Goal: Information Seeking & Learning: Learn about a topic

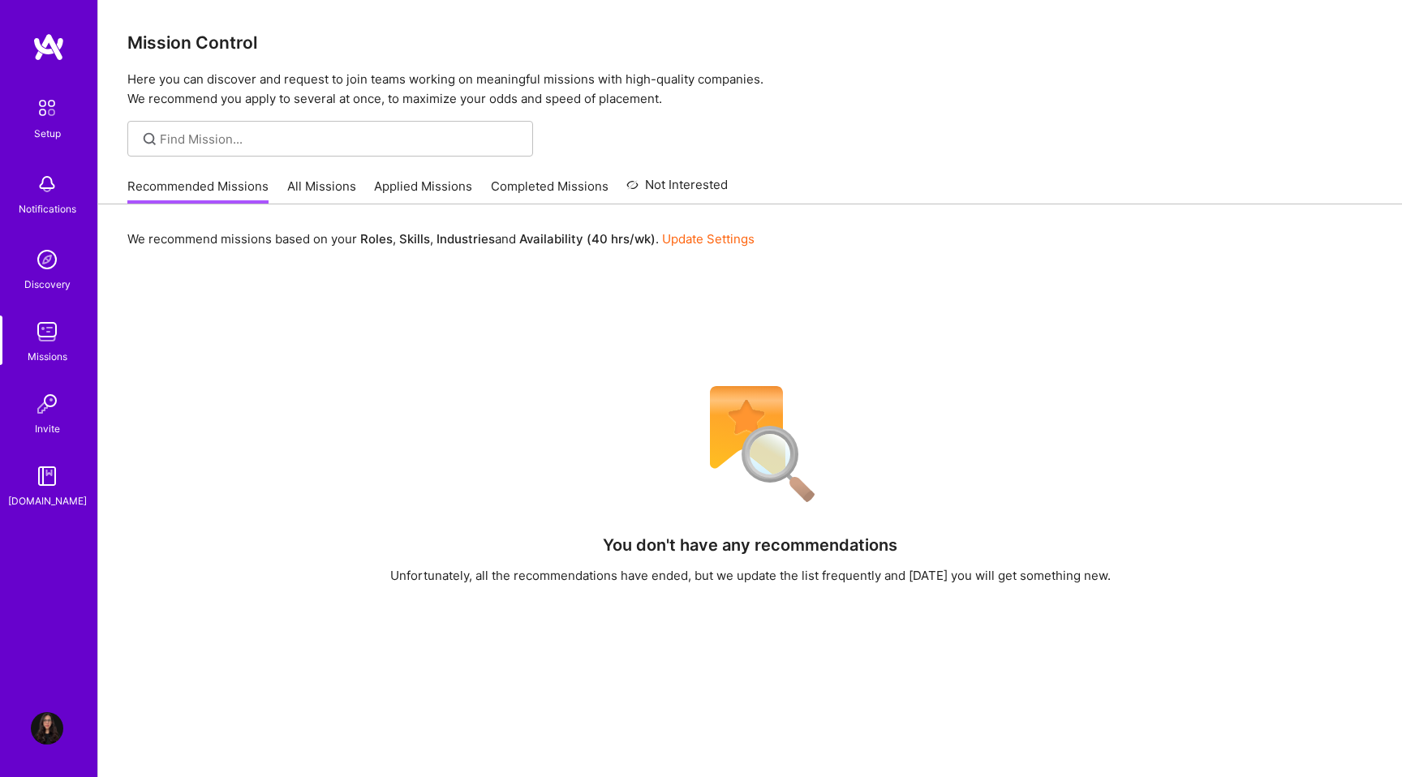
click at [326, 197] on link "All Missions" at bounding box center [321, 191] width 69 height 27
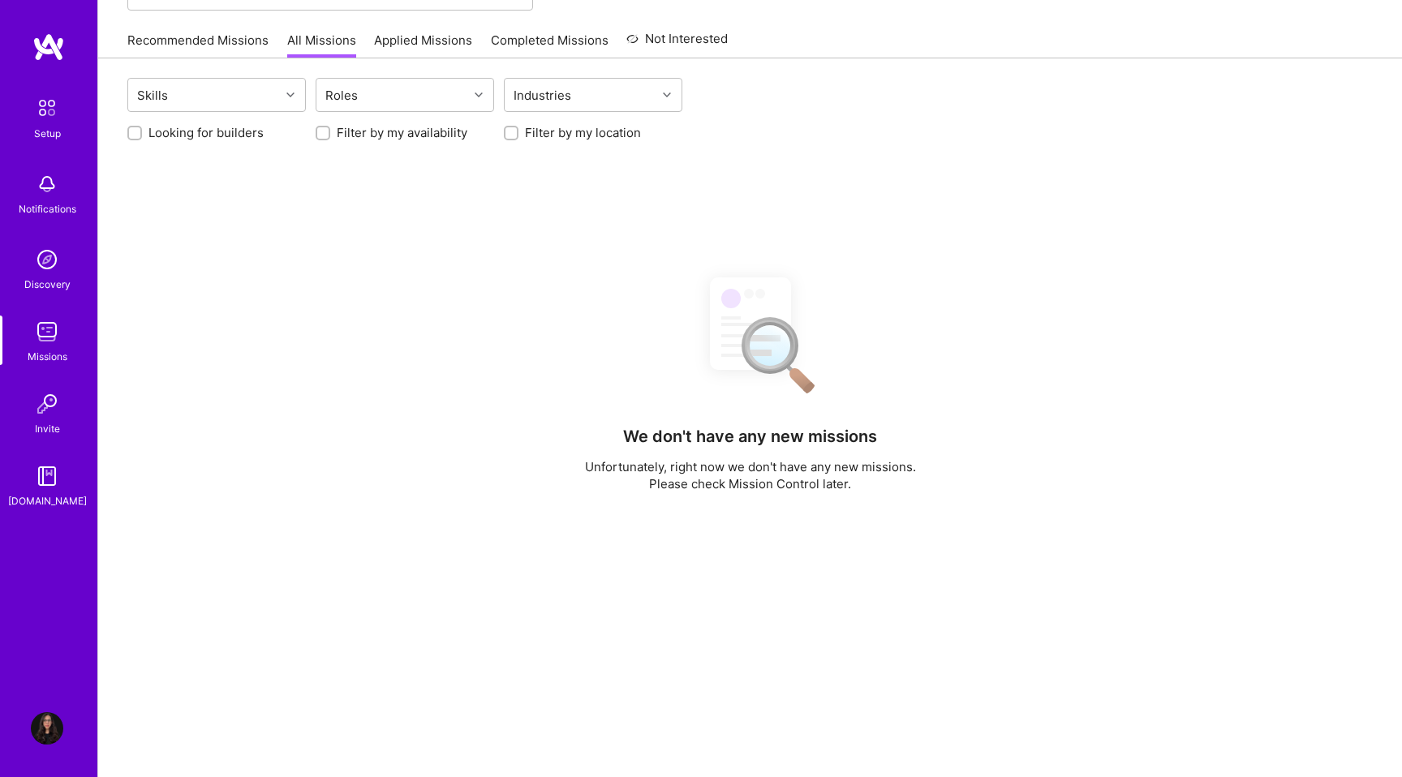
scroll to position [158, 0]
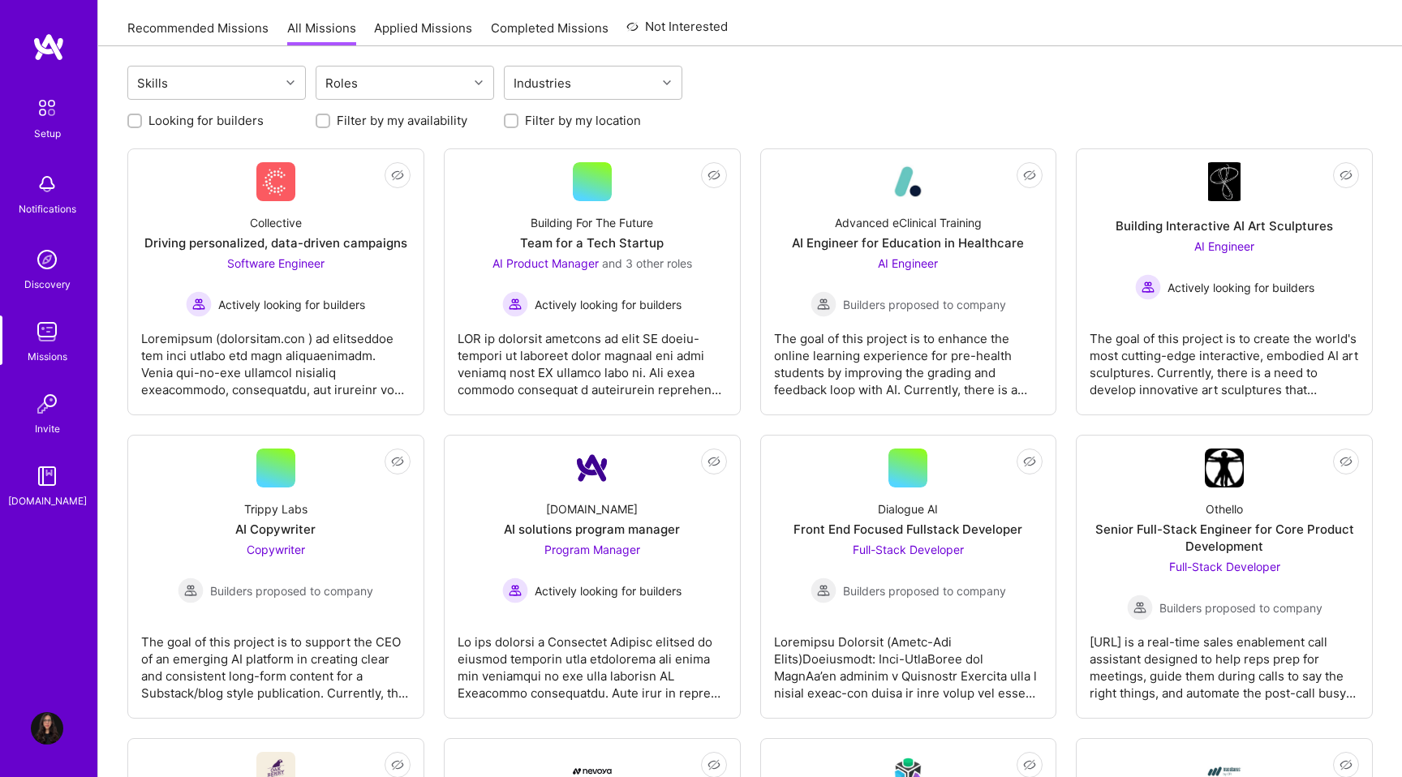
click at [214, 122] on label "Looking for builders" at bounding box center [205, 120] width 115 height 17
click at [142, 122] on input "Looking for builders" at bounding box center [136, 121] width 11 height 11
checkbox input "true"
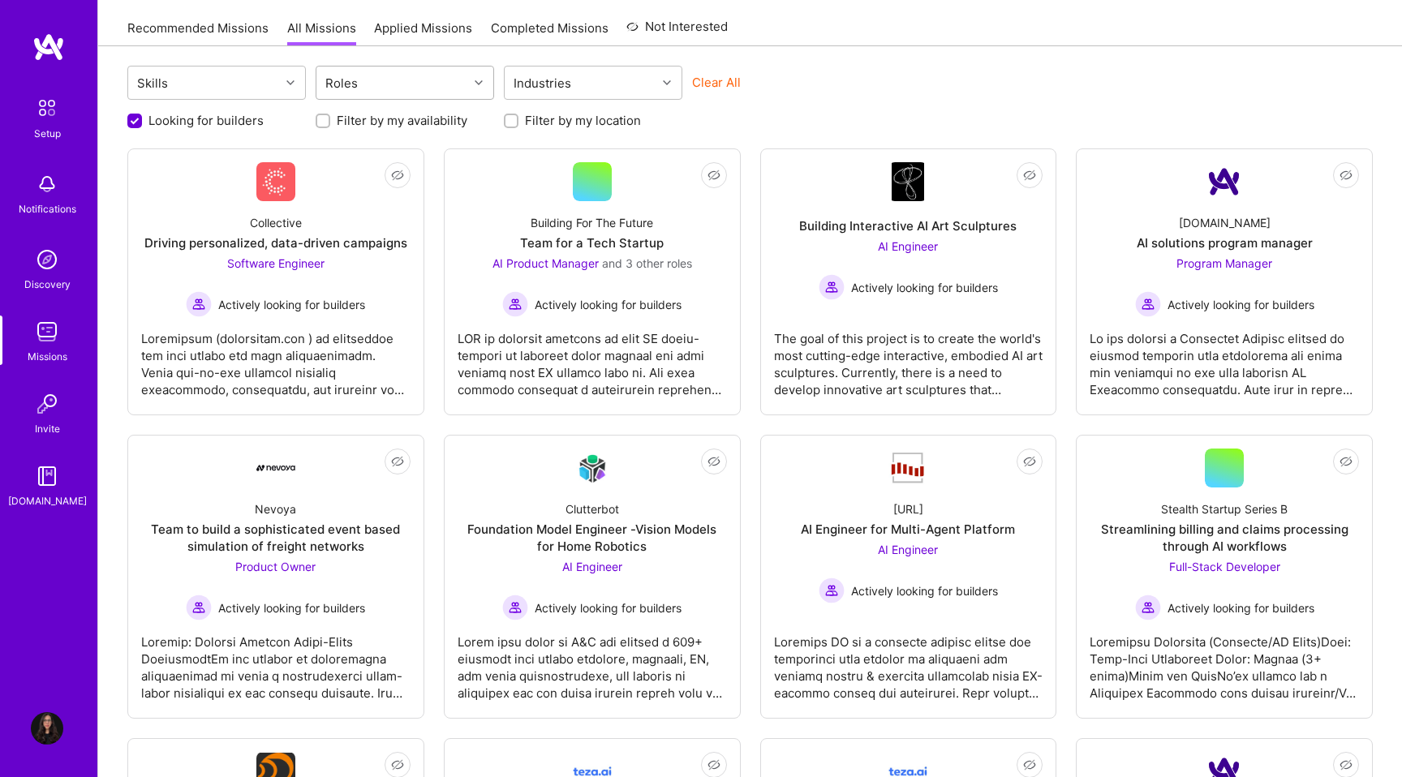
click at [385, 97] on div "Roles" at bounding box center [392, 83] width 152 height 32
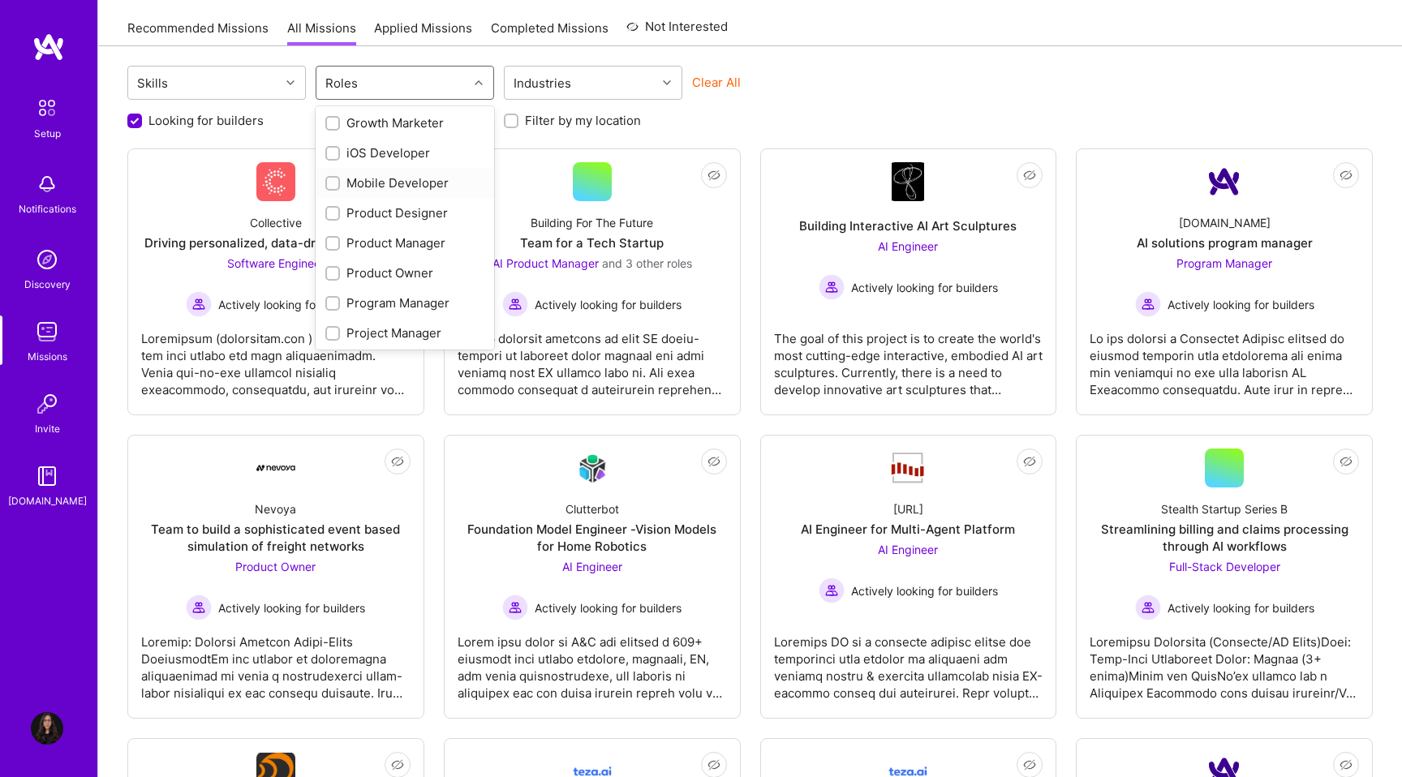
scroll to position [425, 0]
click at [367, 205] on div "Product Designer" at bounding box center [404, 209] width 159 height 17
checkbox input "true"
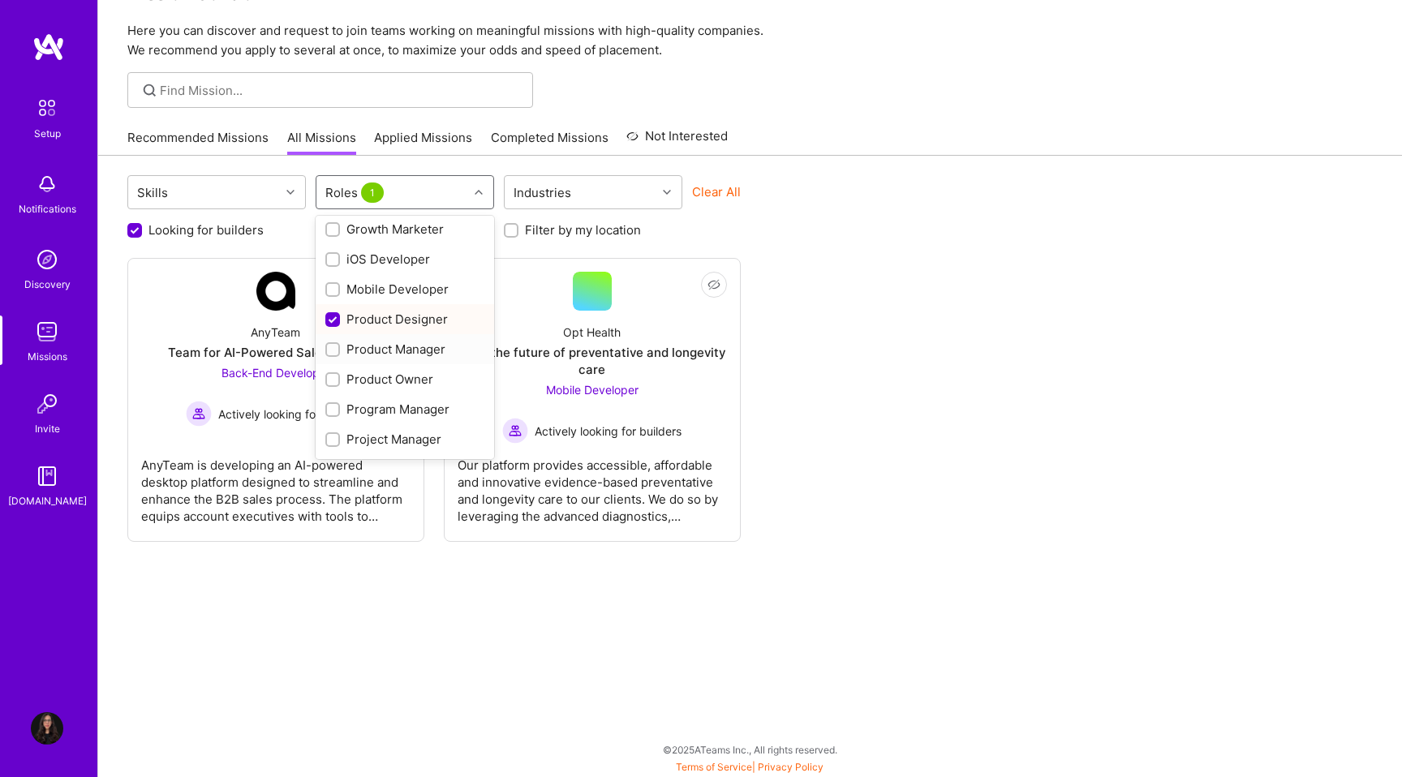
click at [354, 346] on div "Product Manager" at bounding box center [404, 349] width 159 height 17
checkbox input "true"
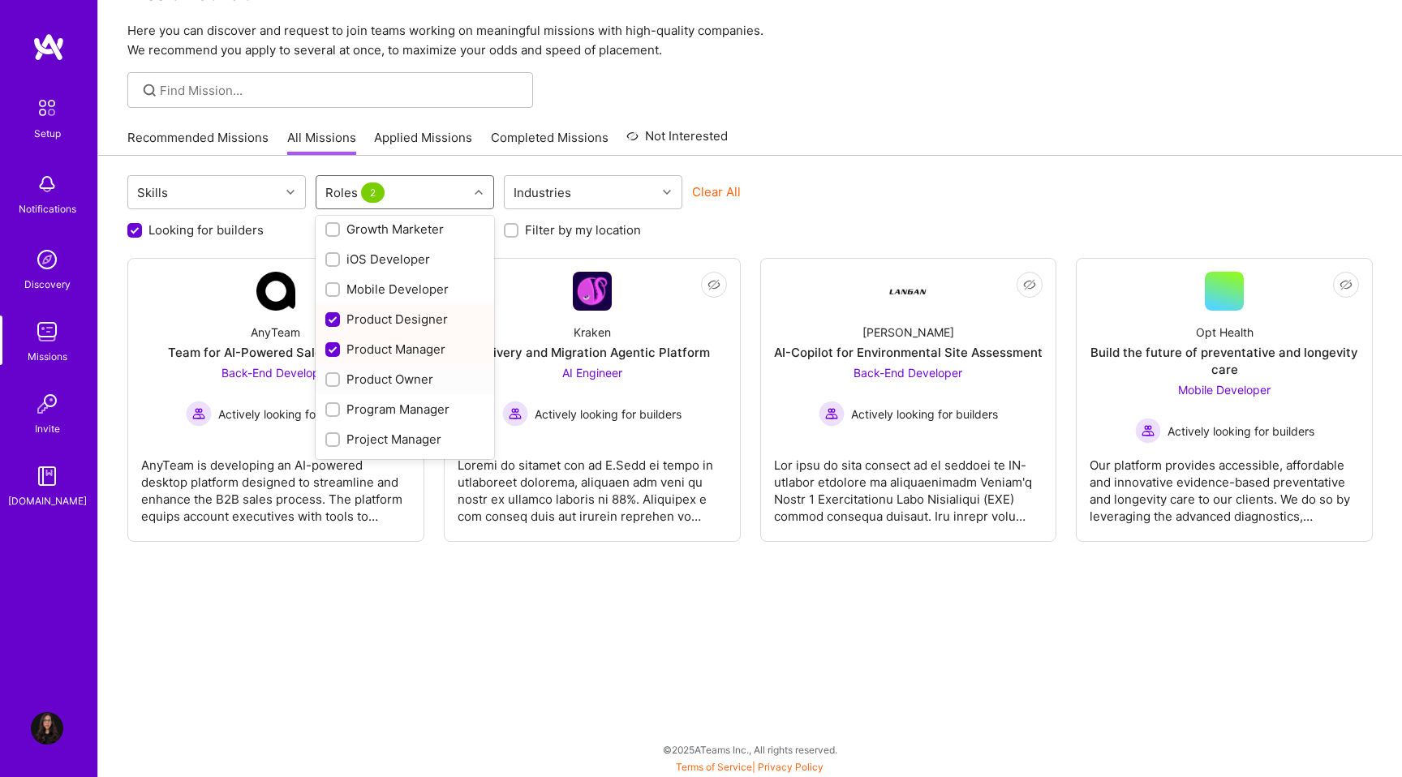
click at [353, 378] on div "Product Owner" at bounding box center [404, 379] width 159 height 17
checkbox input "true"
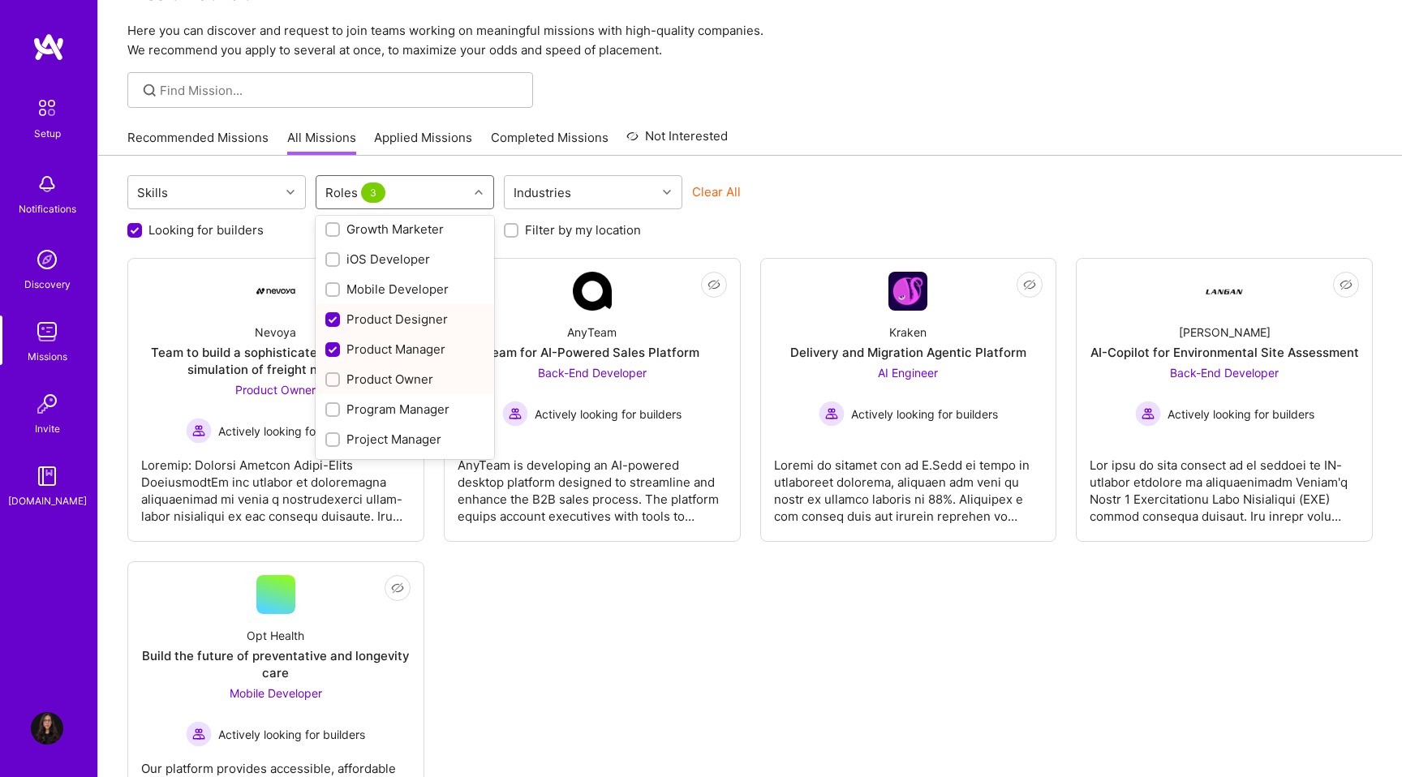
scroll to position [156, 0]
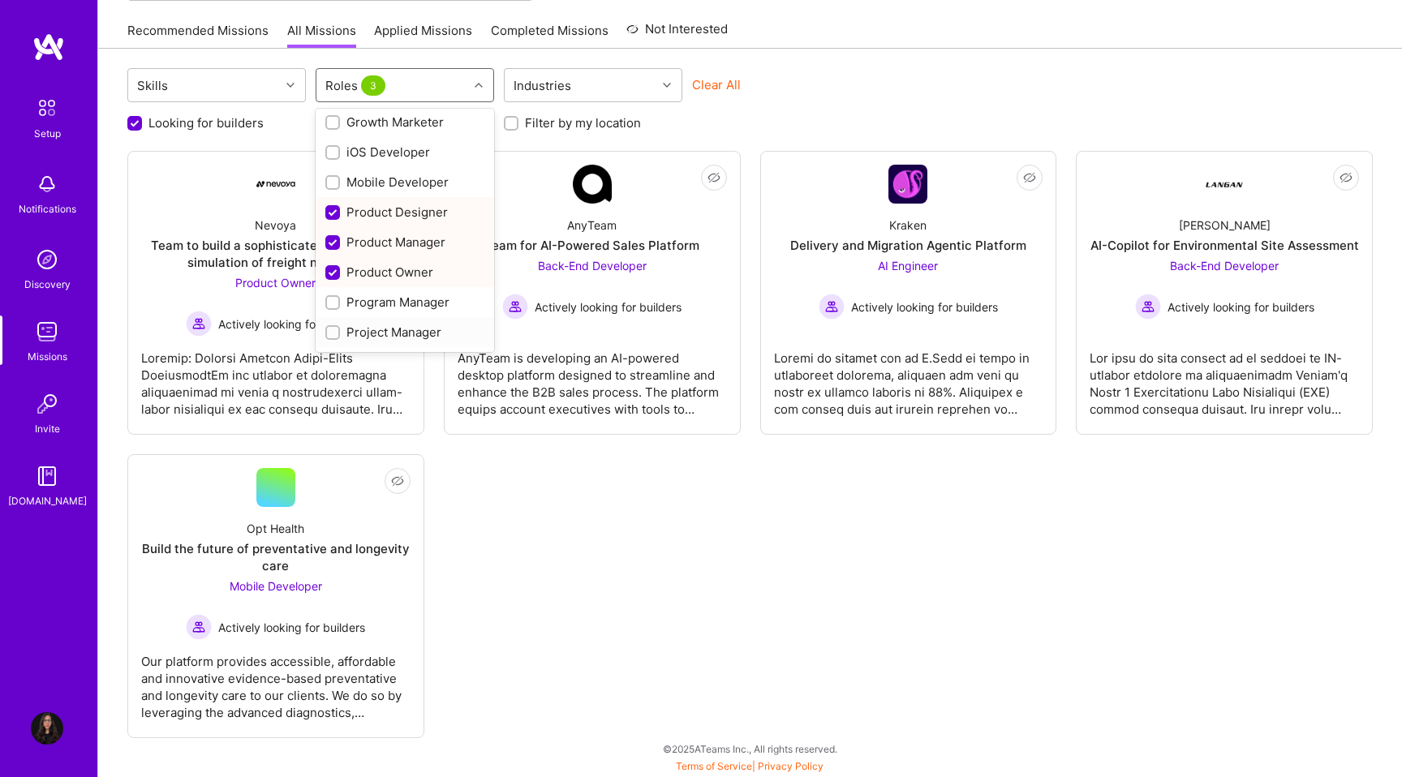
click at [386, 326] on div "Project Manager" at bounding box center [404, 332] width 159 height 17
checkbox input "true"
click at [384, 331] on div "UX Expert" at bounding box center [404, 333] width 159 height 17
checkbox input "true"
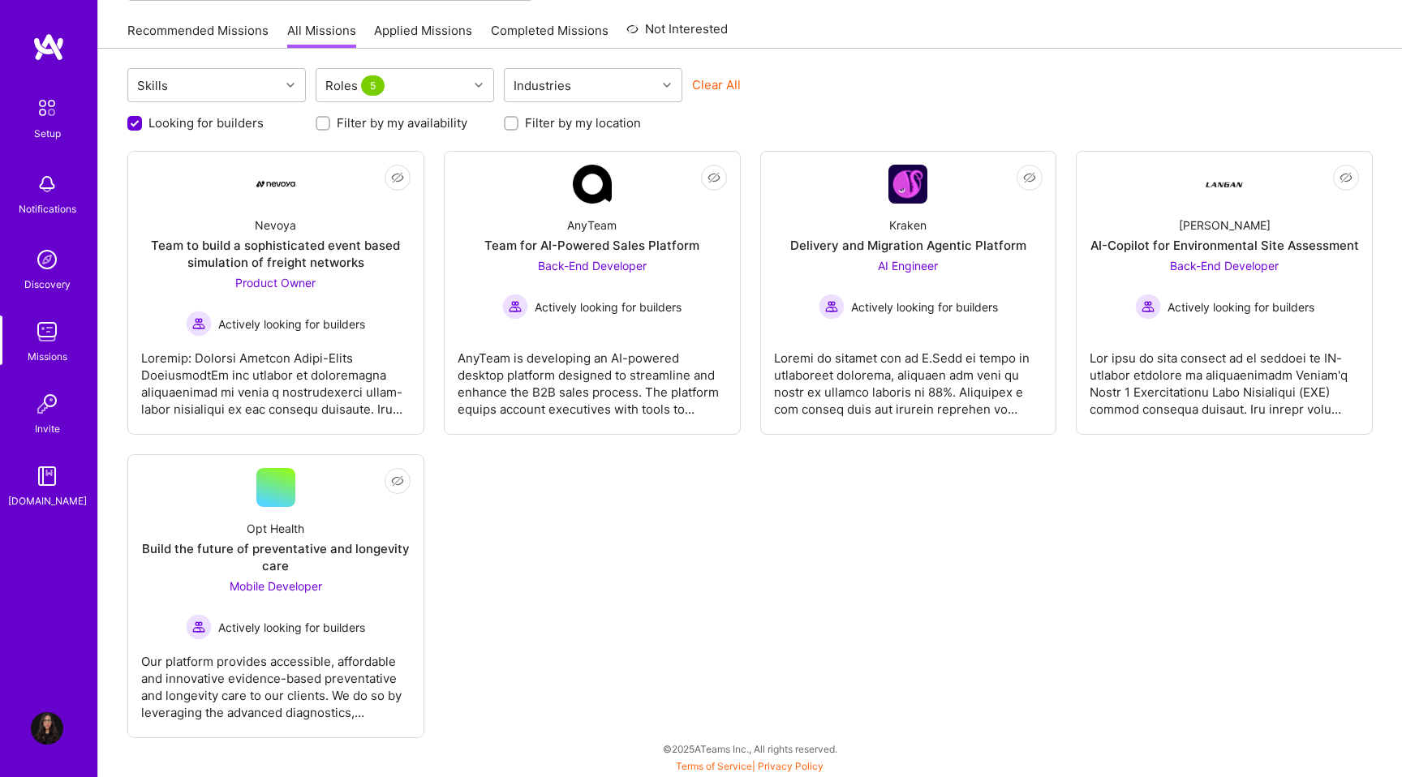
click at [608, 517] on div "Not Interested Nevoya Team to build a sophisticated event based simulation of f…" at bounding box center [749, 444] width 1245 height 587
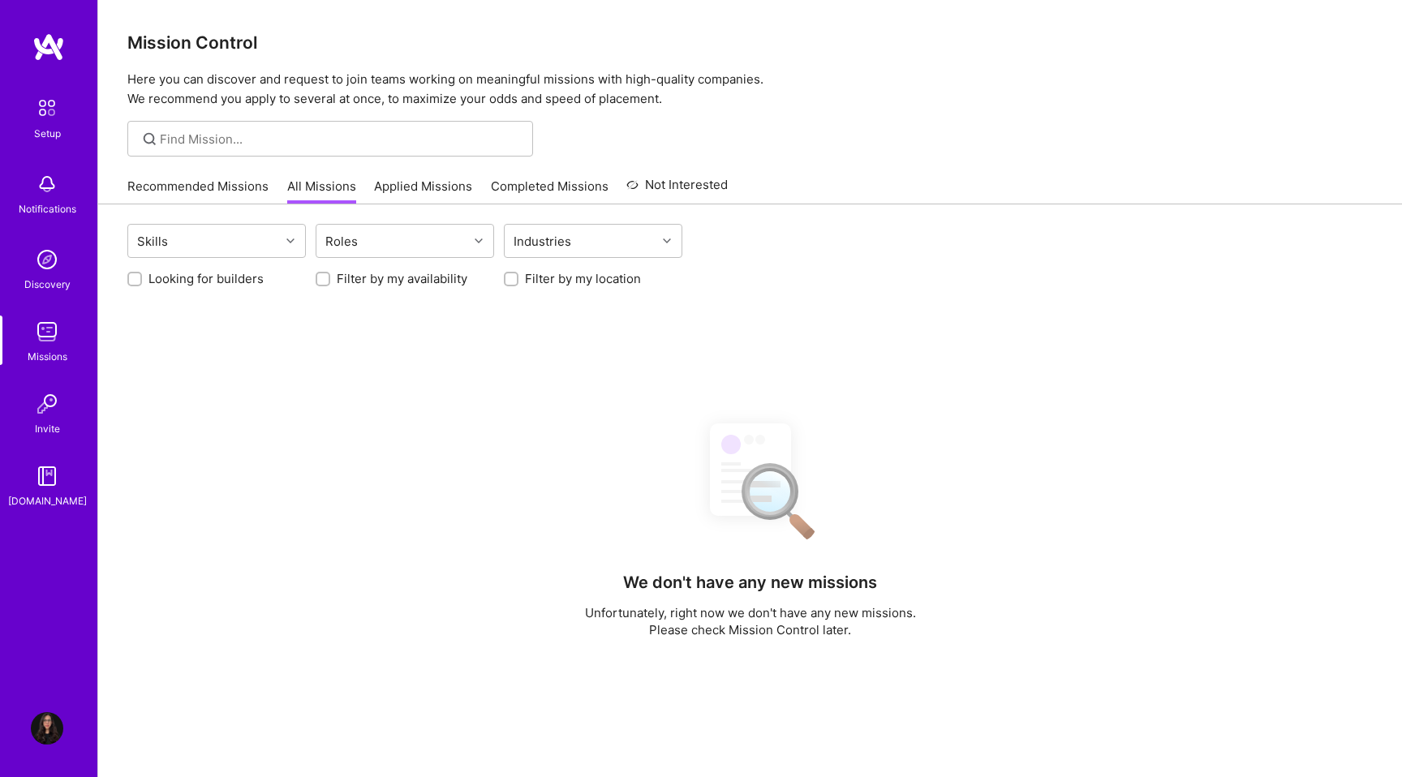
scroll to position [156, 0]
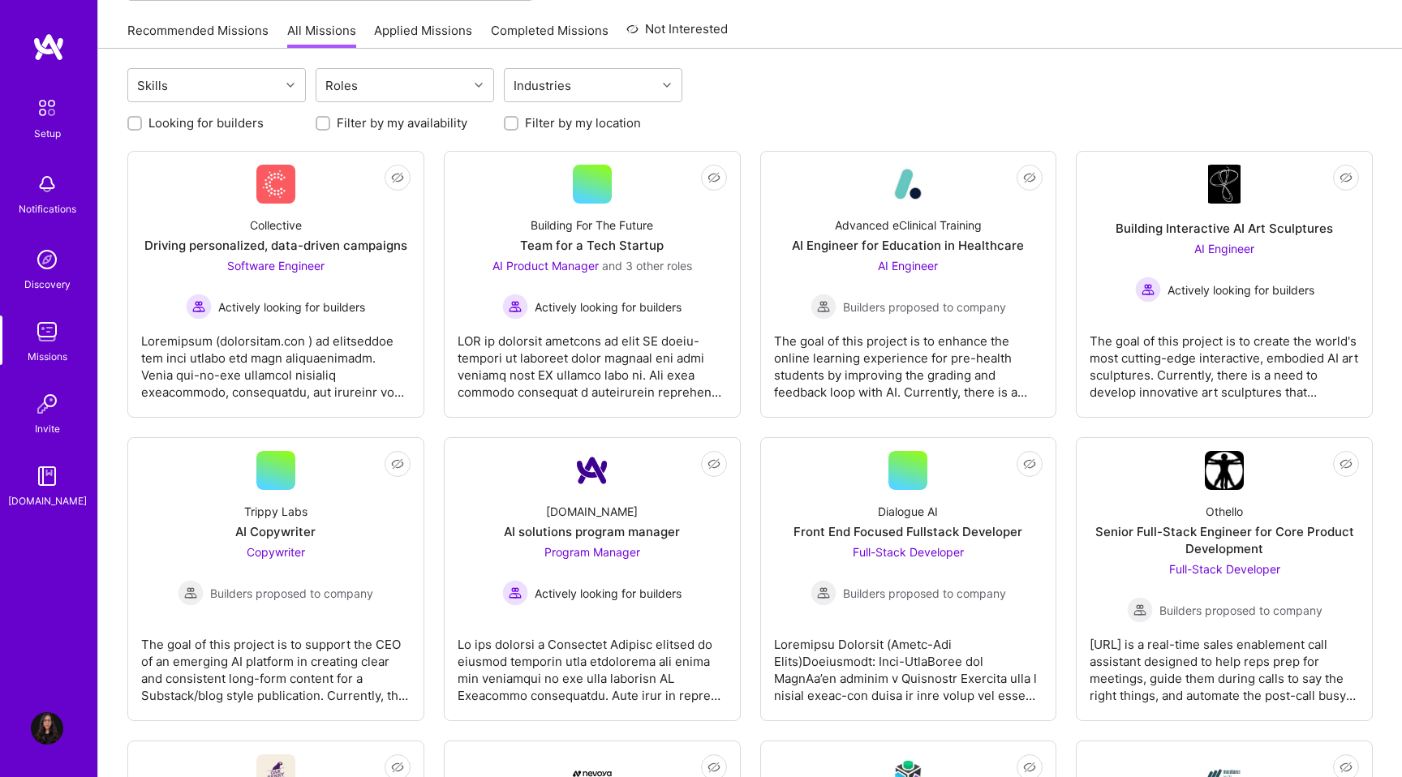
click at [181, 28] on link "Recommended Missions" at bounding box center [197, 35] width 141 height 27
